Goal: Task Accomplishment & Management: Manage account settings

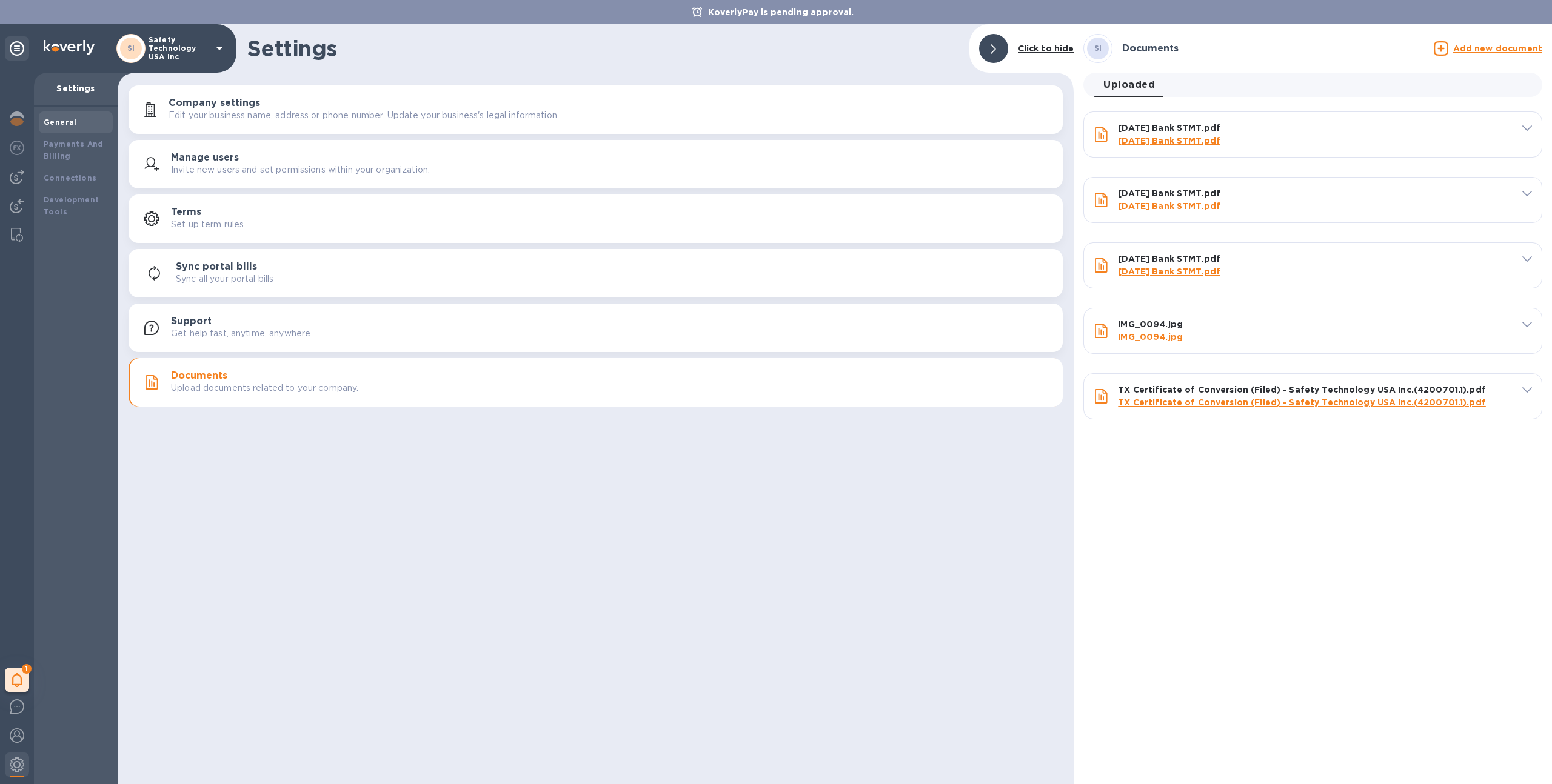
click at [1167, 138] on link "[DATE] Bank STMT.pdf" at bounding box center [1169, 141] width 102 height 10
click at [1176, 141] on link "[DATE] Bank STMT.pdf" at bounding box center [1169, 141] width 102 height 10
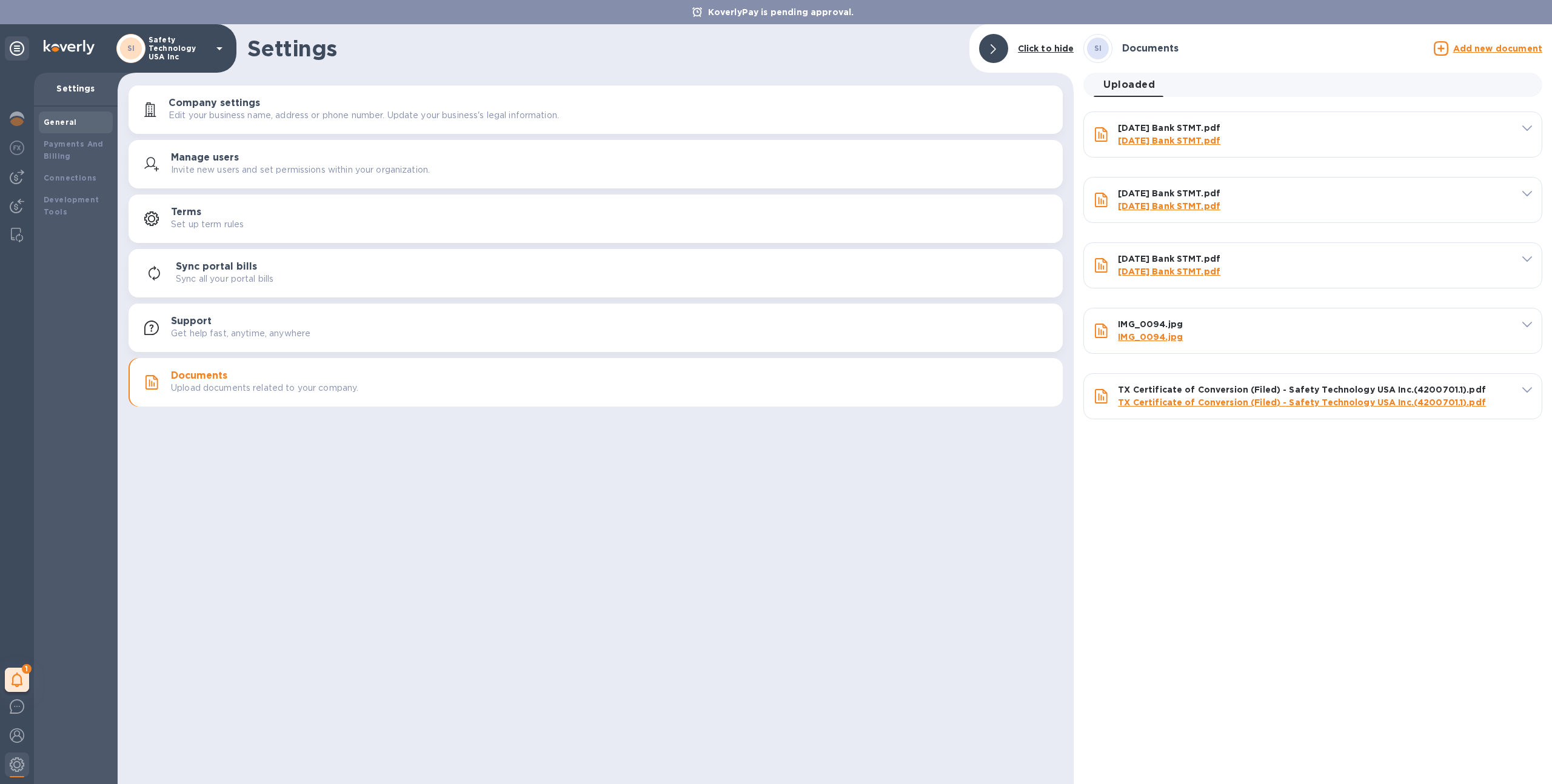
click at [1176, 141] on link "[DATE] Bank STMT.pdf" at bounding box center [1169, 141] width 102 height 10
click at [154, 43] on p "Safety Technology USA Inc" at bounding box center [178, 48] width 60 height 26
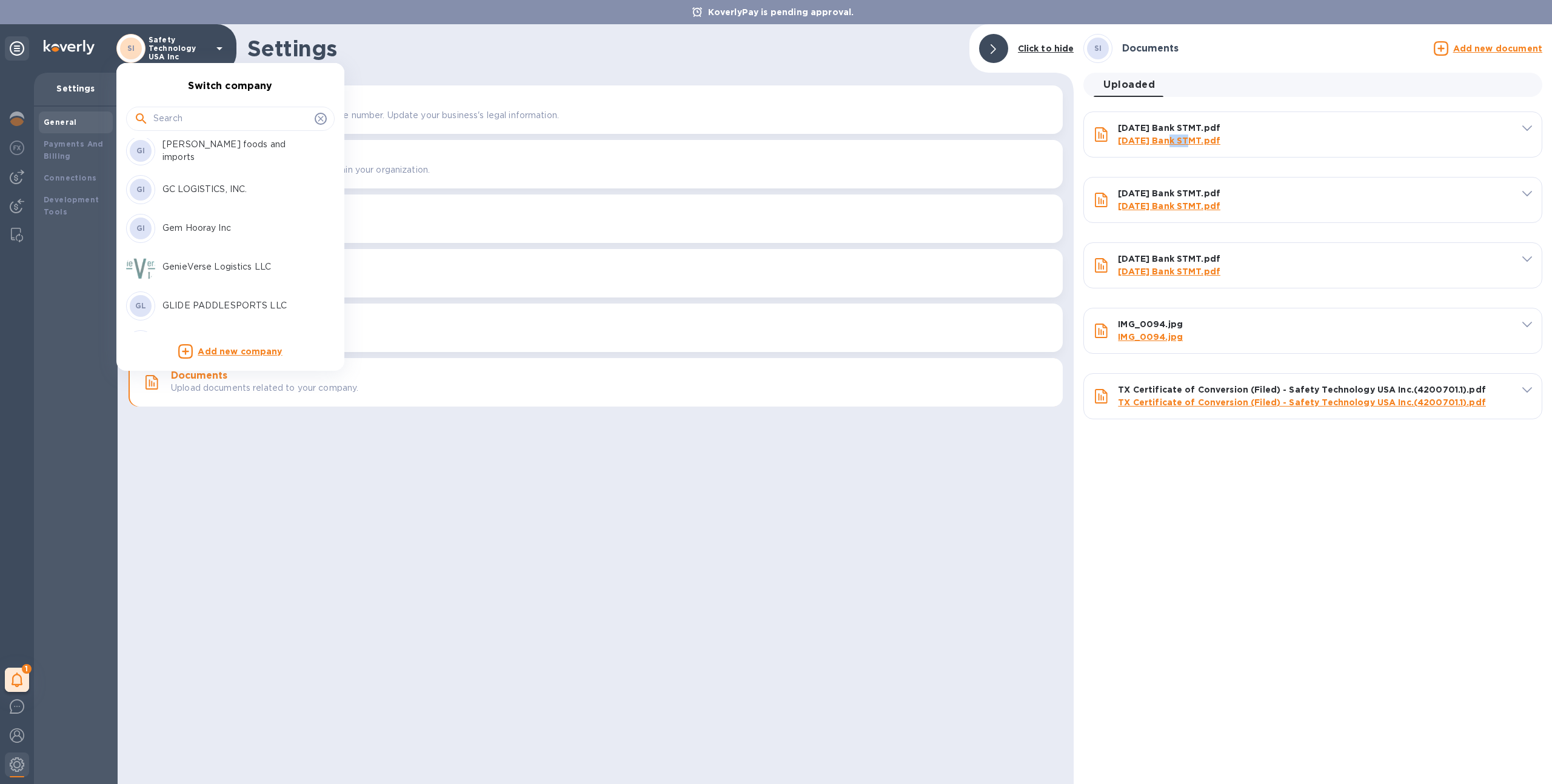
scroll to position [1559, 0]
click at [195, 117] on input "text" at bounding box center [232, 119] width 156 height 18
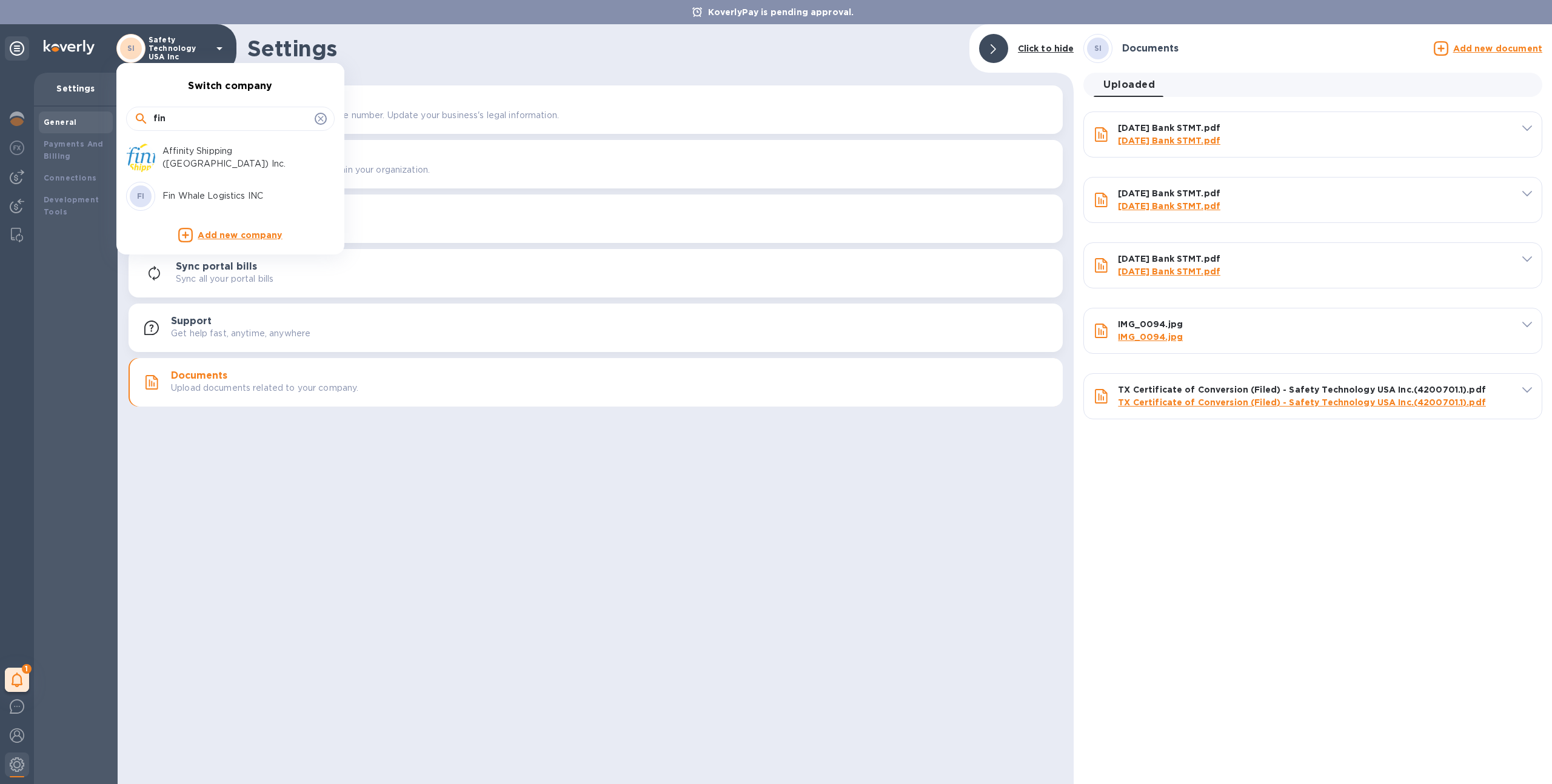
type input "fin"
click at [200, 191] on p "Fin Whale Logistics INC" at bounding box center [239, 196] width 153 height 13
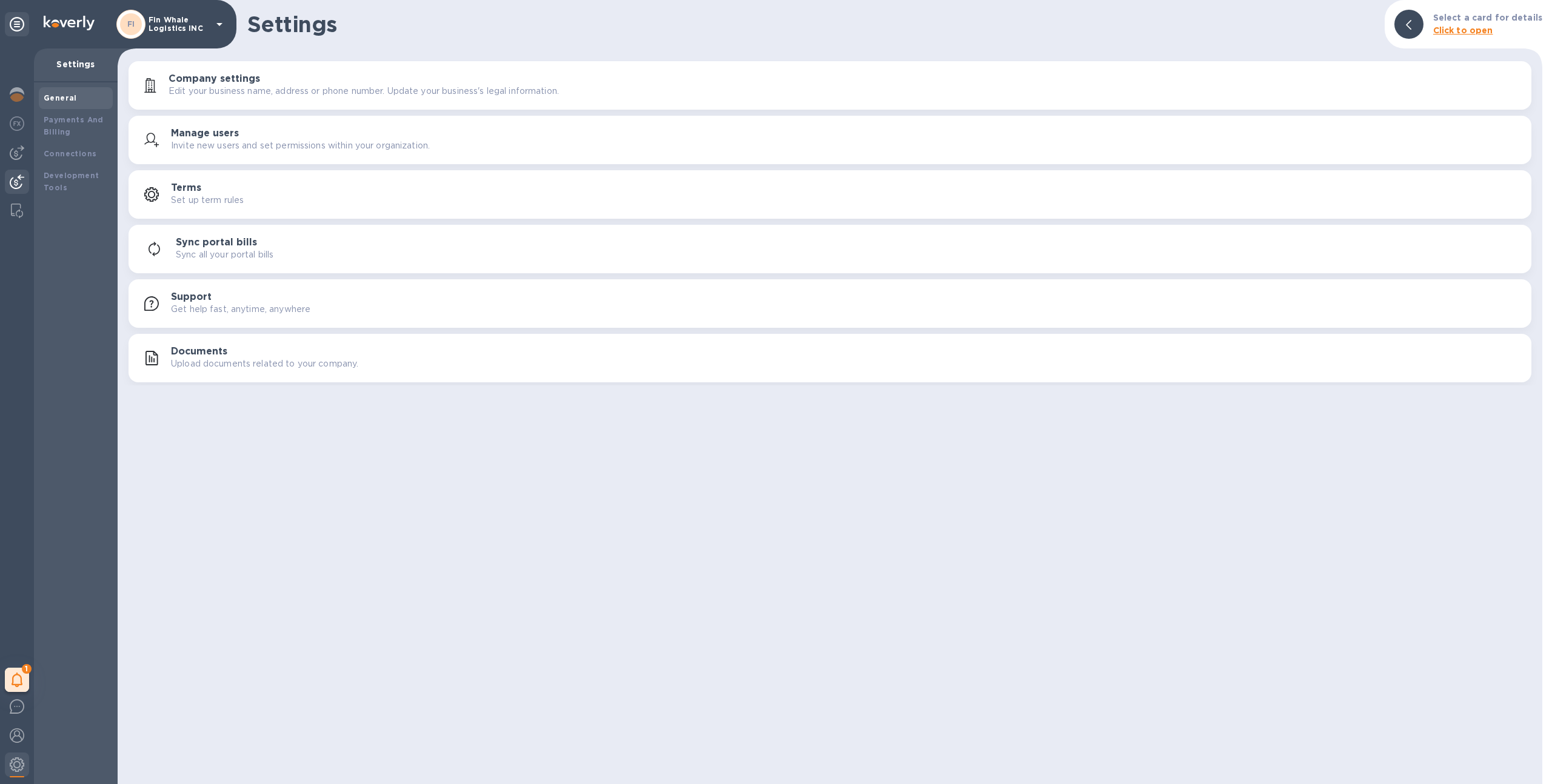
click at [12, 173] on div at bounding box center [17, 183] width 24 height 27
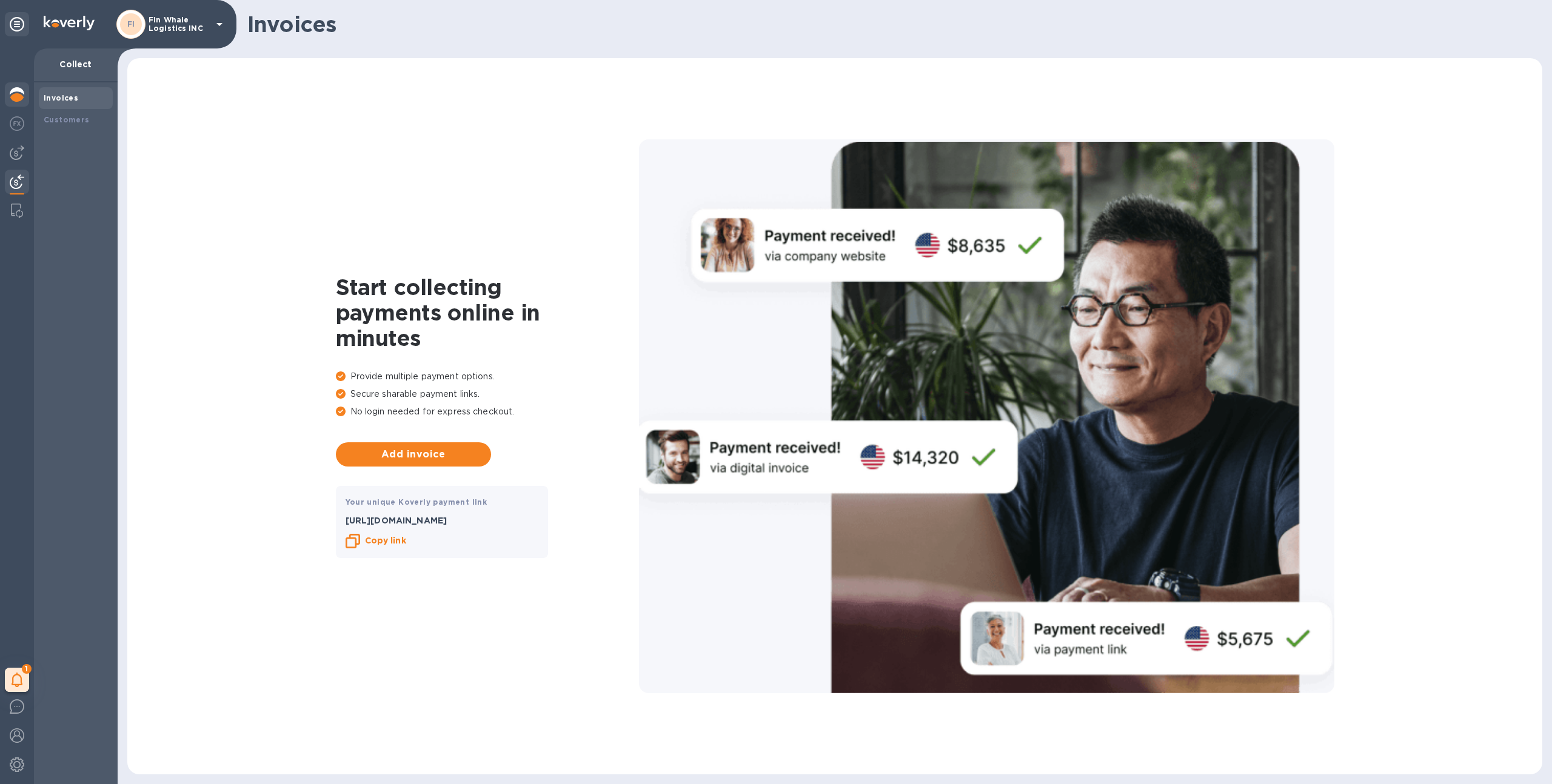
click at [19, 94] on img at bounding box center [17, 95] width 14 height 14
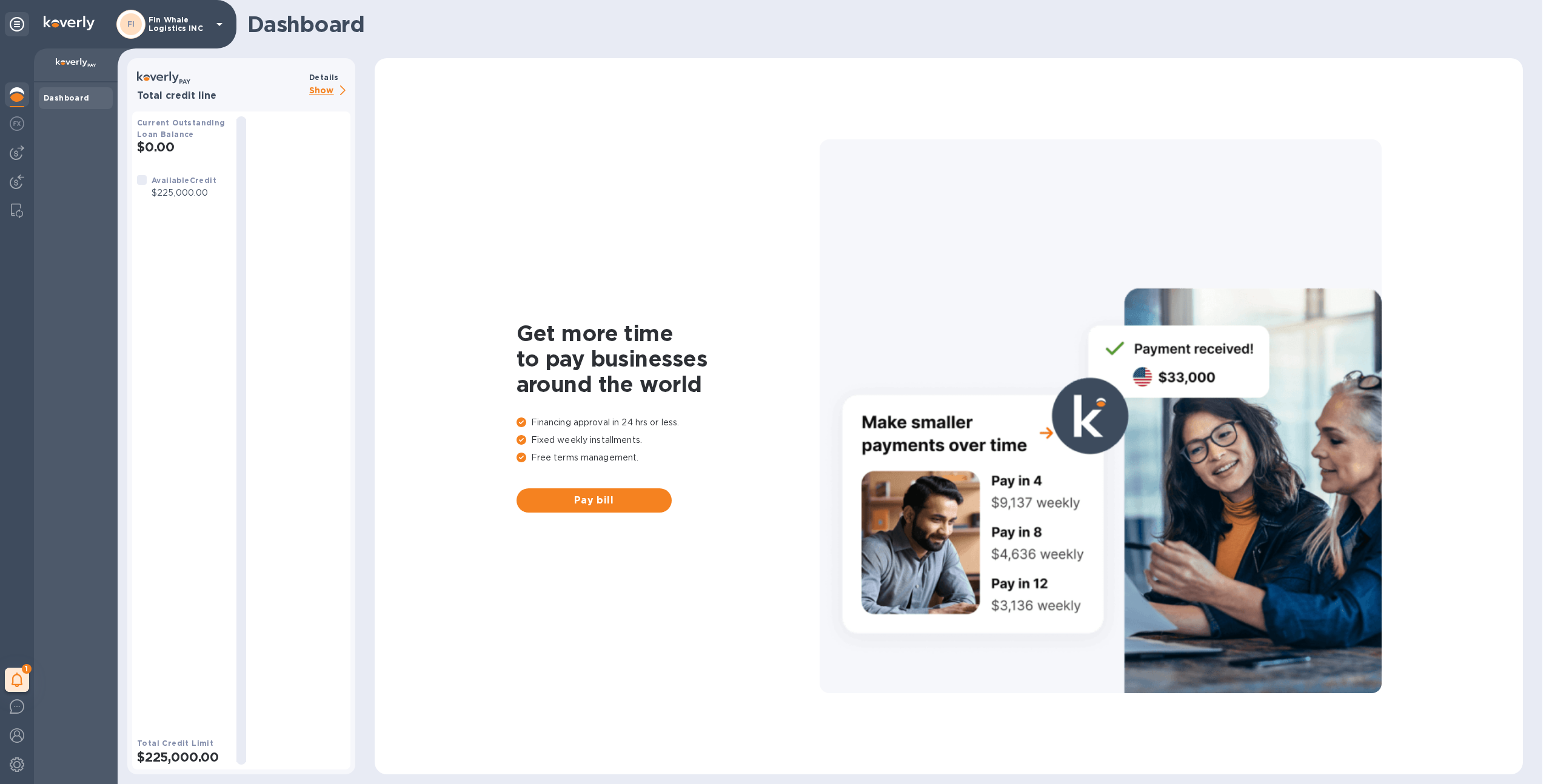
click at [332, 87] on p "Show" at bounding box center [330, 91] width 41 height 15
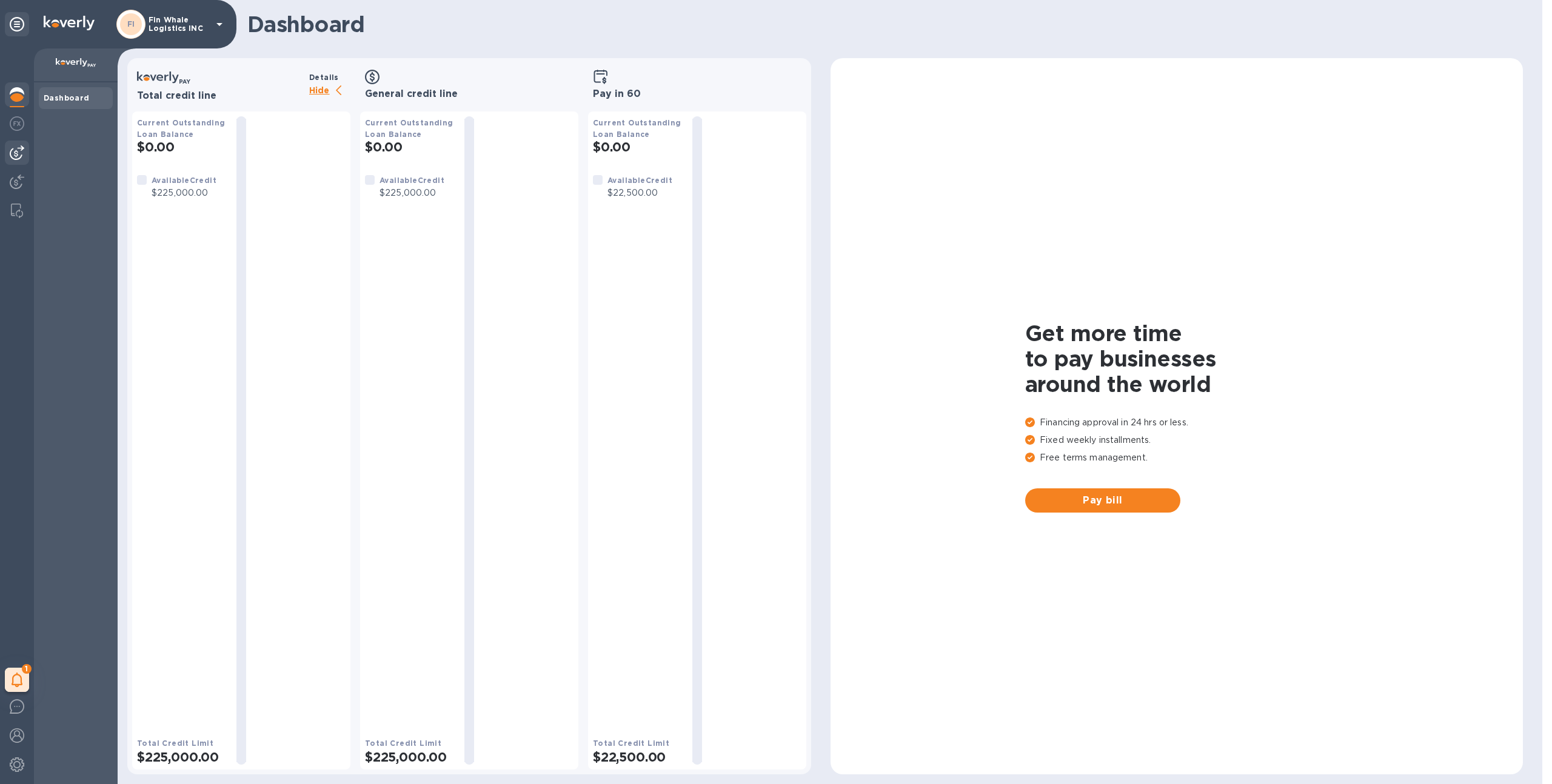
click at [6, 145] on div at bounding box center [17, 153] width 24 height 24
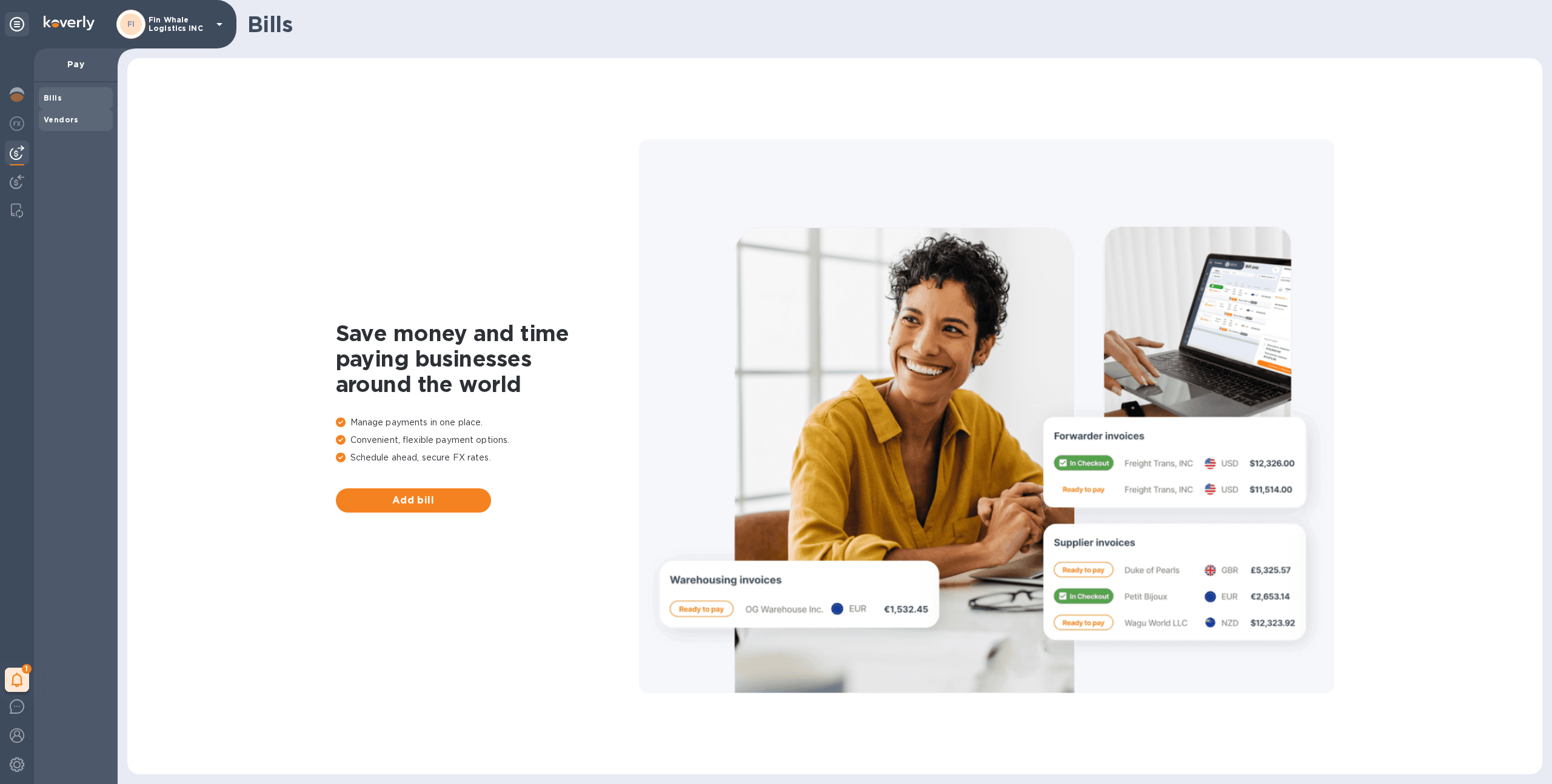
click at [47, 117] on b "Vendors" at bounding box center [60, 119] width 35 height 9
click at [70, 117] on b "Vendors" at bounding box center [60, 119] width 35 height 9
